Goal: Transaction & Acquisition: Purchase product/service

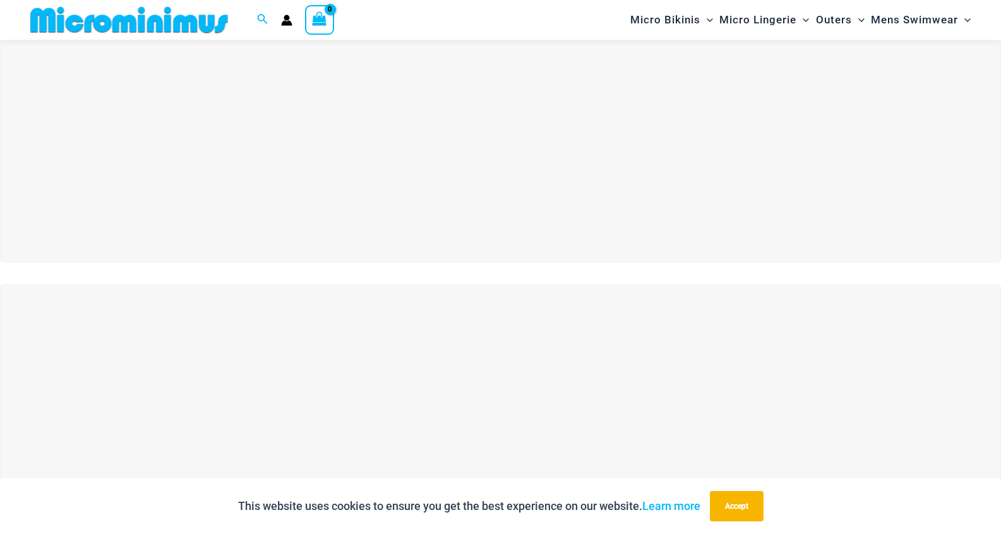
scroll to position [179, 0]
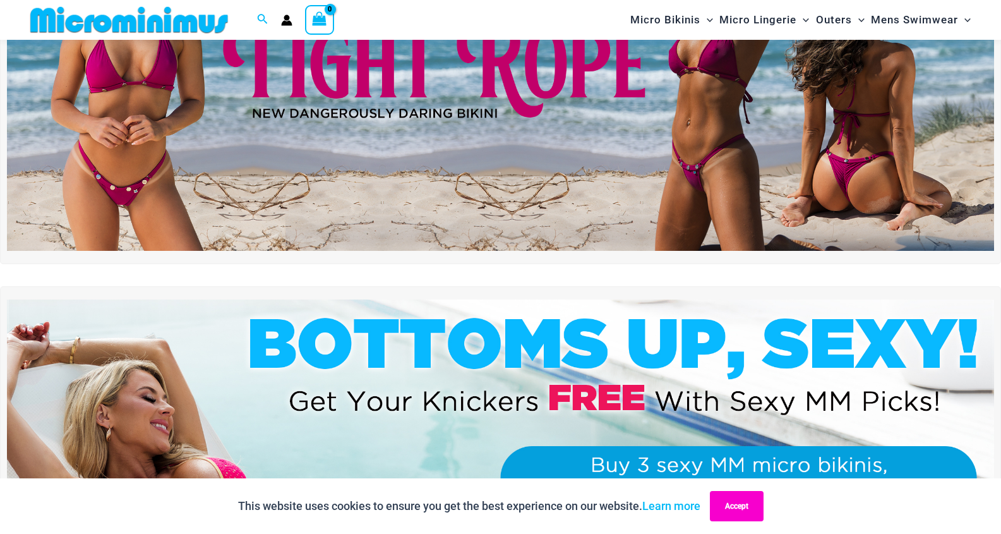
click at [747, 506] on button "Accept" at bounding box center [737, 506] width 54 height 30
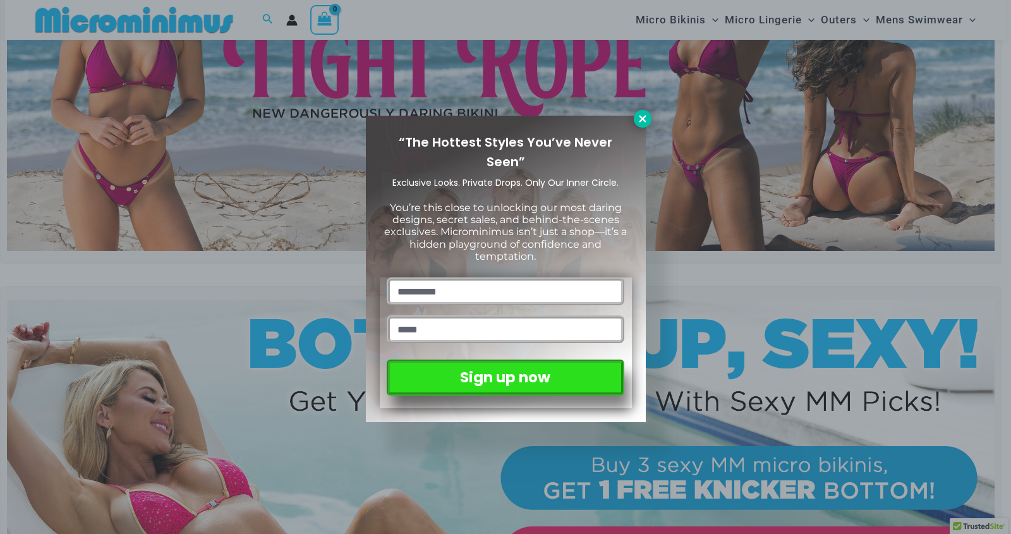
click at [637, 123] on icon at bounding box center [642, 118] width 11 height 11
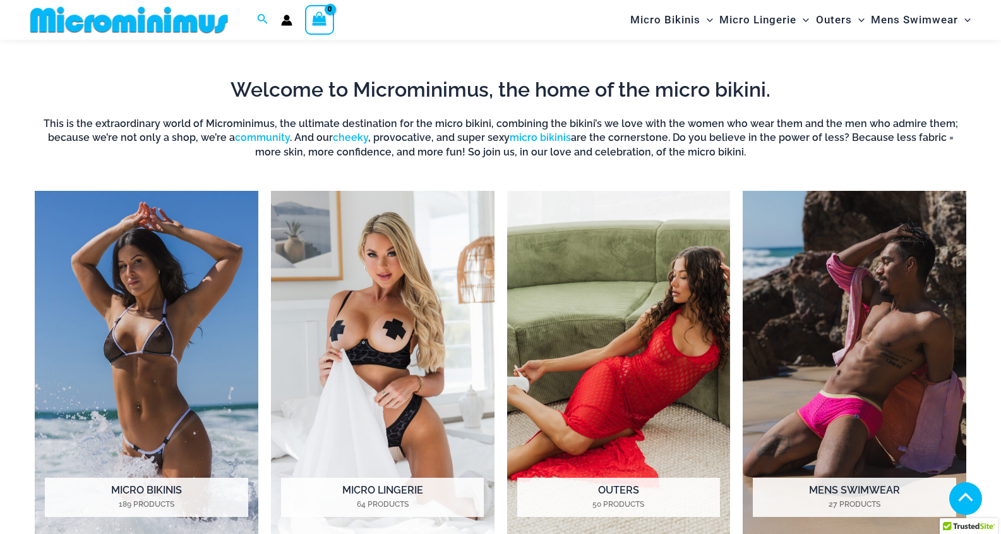
scroll to position [1000, 0]
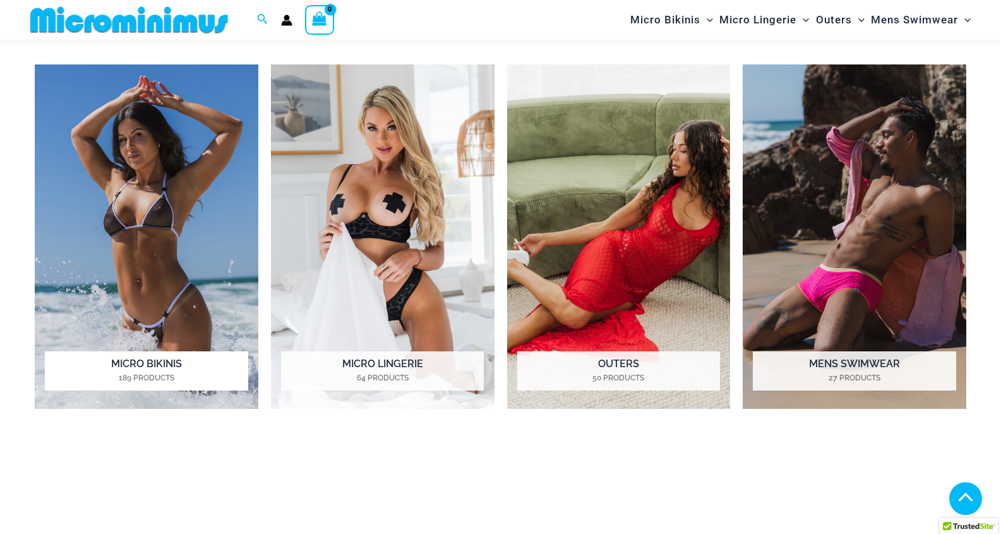
drag, startPoint x: 143, startPoint y: 277, endPoint x: 145, endPoint y: 363, distance: 85.9
click at [145, 365] on h2 "Micro Bikinis 189 Products" at bounding box center [146, 370] width 203 height 39
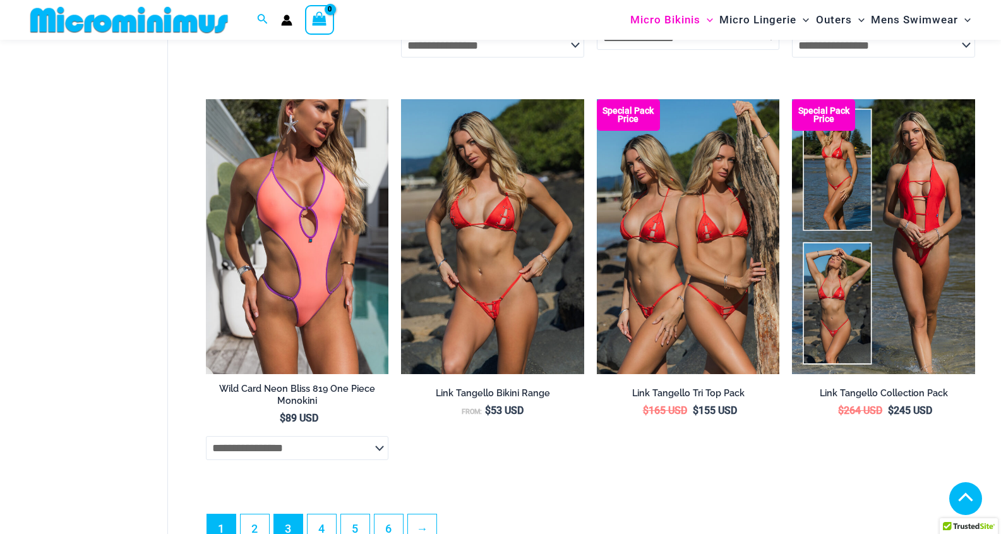
scroll to position [3338, 0]
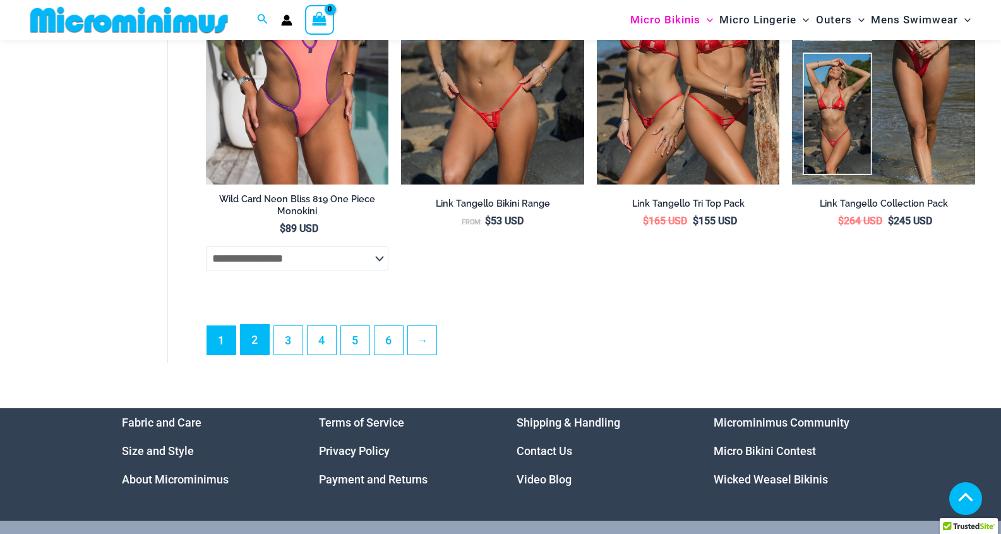
click at [253, 351] on link "2" at bounding box center [255, 340] width 28 height 30
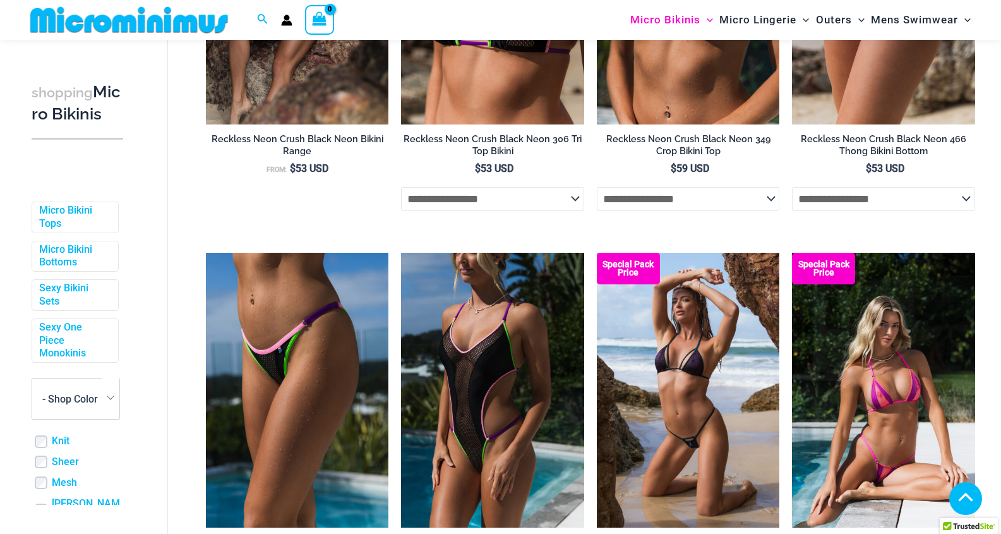
scroll to position [2327, 0]
